Goal: Task Accomplishment & Management: Manage account settings

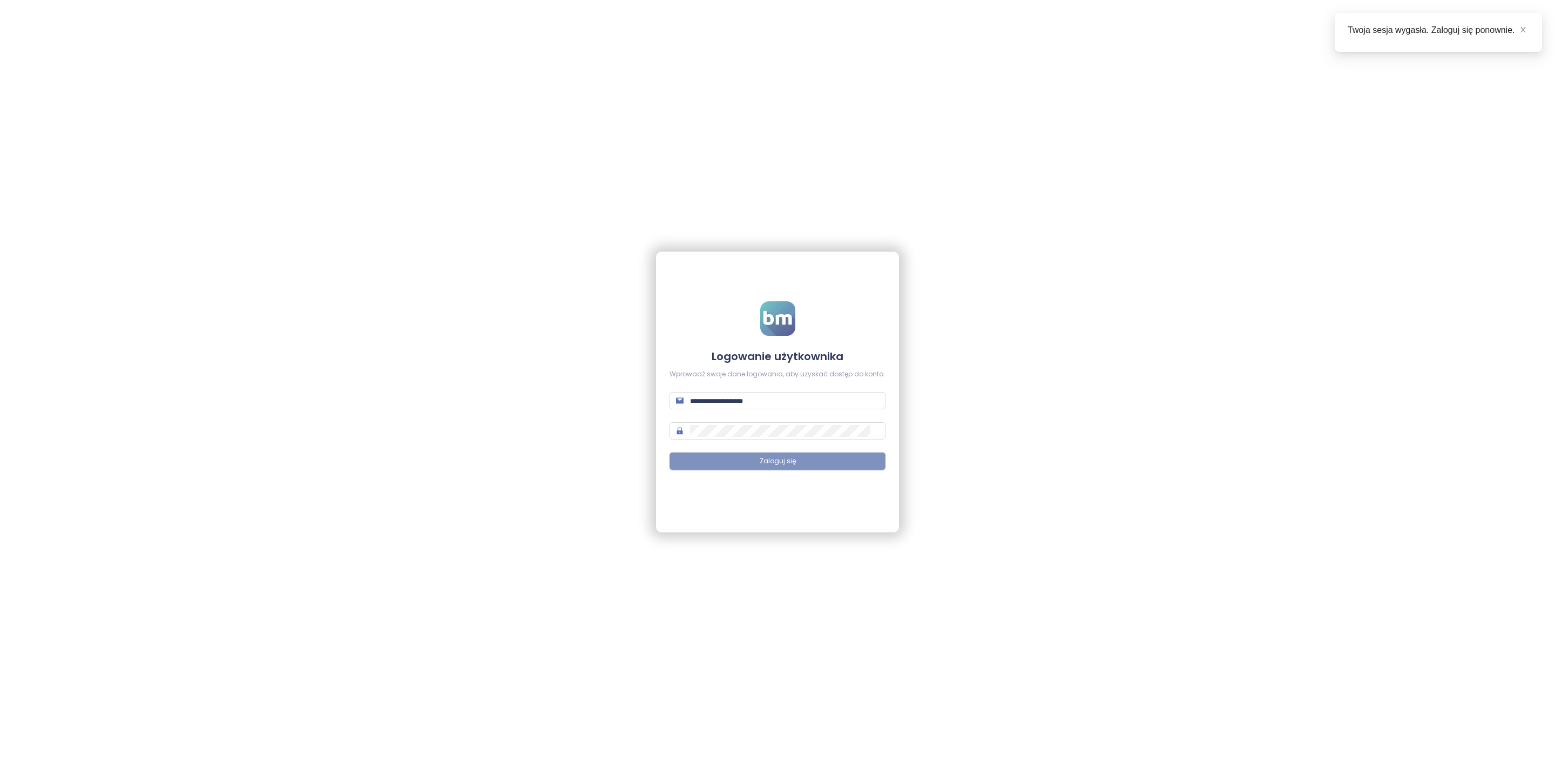
type input "**********"
click at [805, 462] on button "Zaloguj się" at bounding box center [778, 461] width 216 height 18
